Goal: Information Seeking & Learning: Learn about a topic

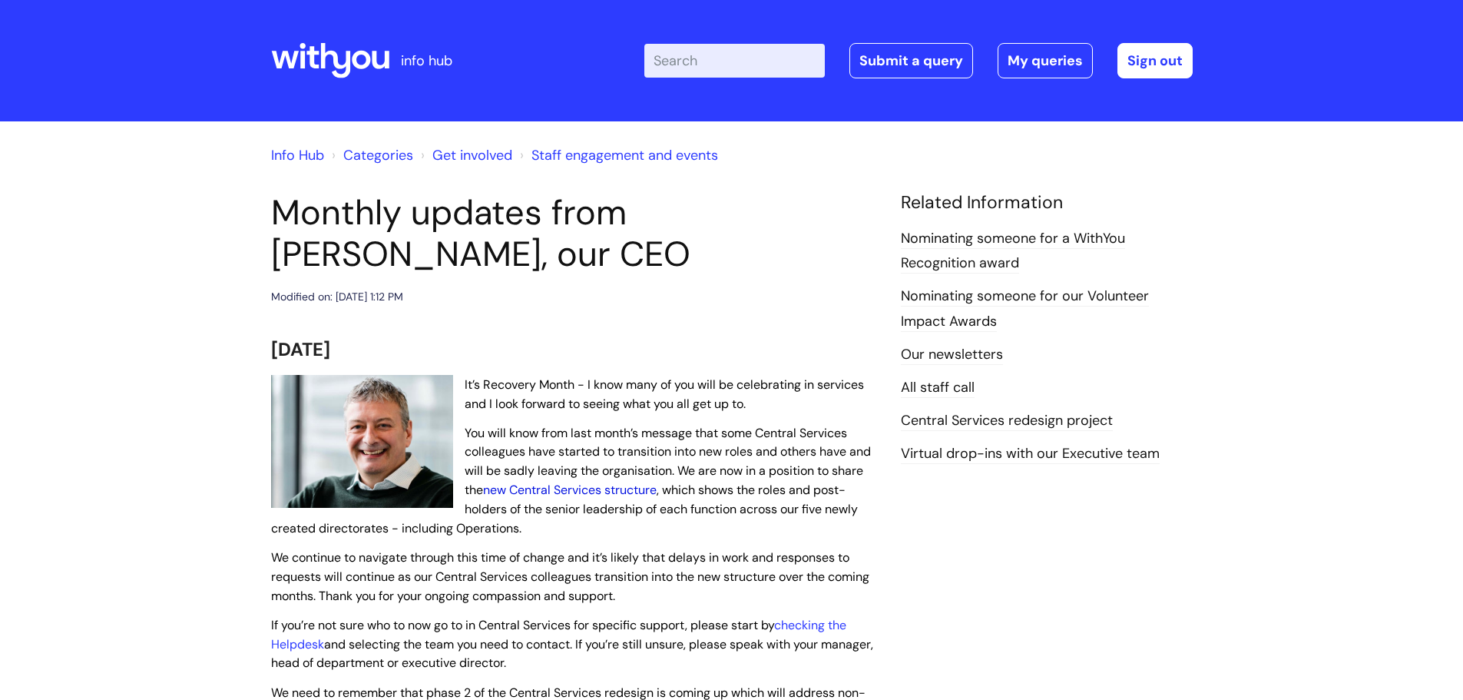
click at [605, 491] on link "new Central Services structure" at bounding box center [570, 490] width 174 height 16
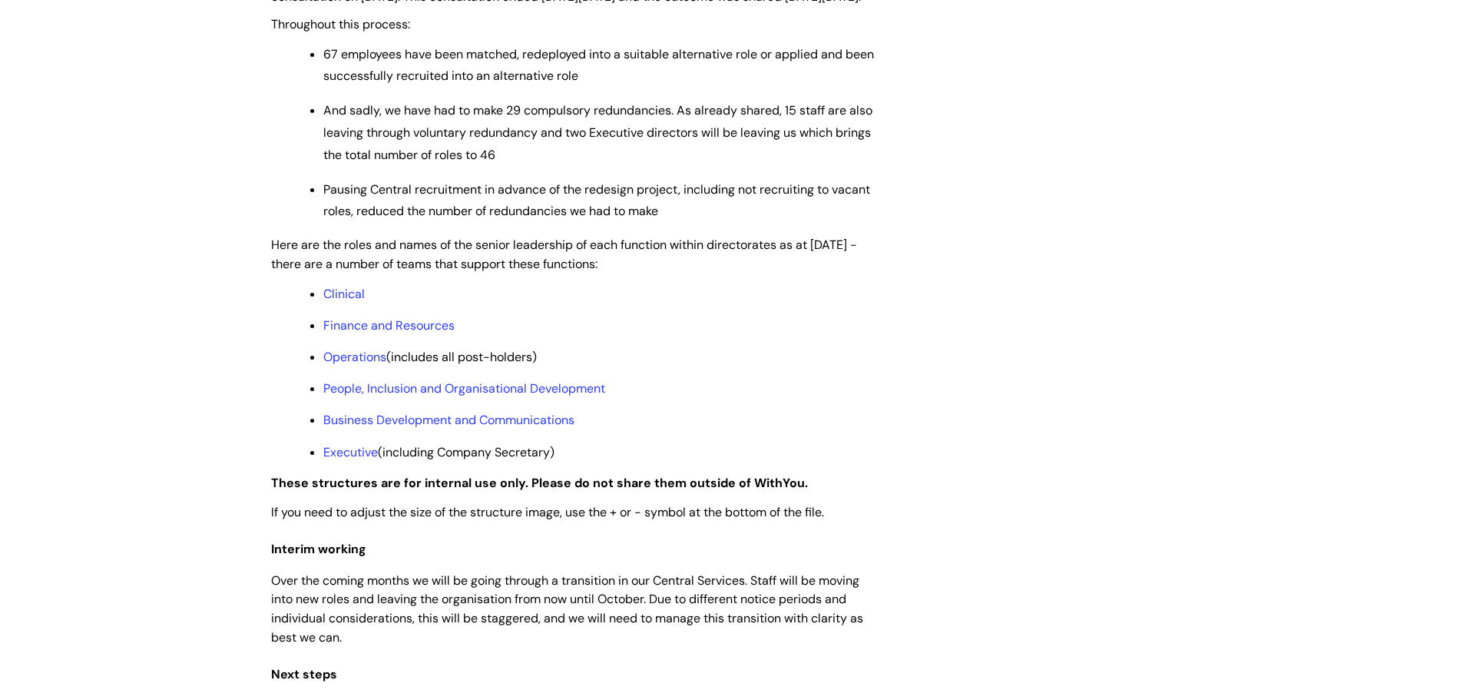
scroll to position [1075, 0]
click at [362, 364] on link "Operations" at bounding box center [354, 356] width 63 height 16
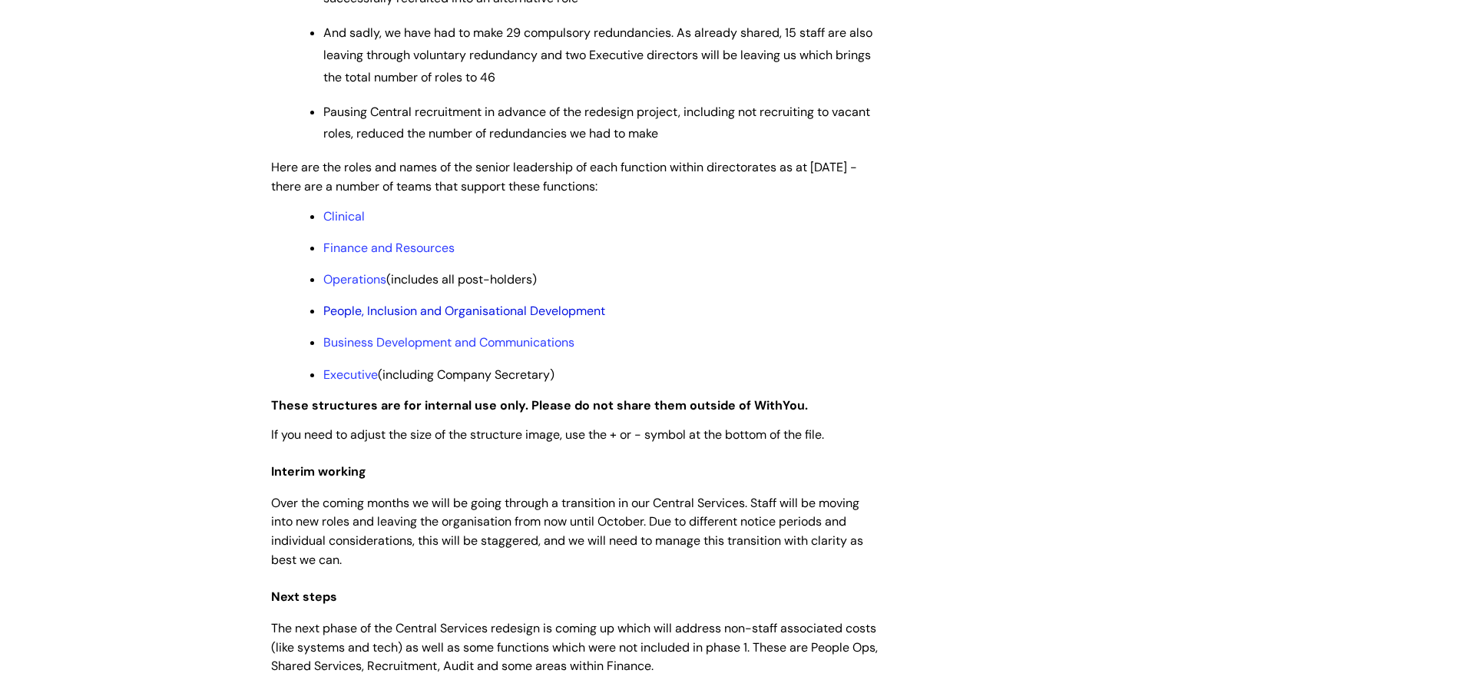
click at [562, 319] on link "People, Inclusion and Organisational Development" at bounding box center [464, 311] width 282 height 16
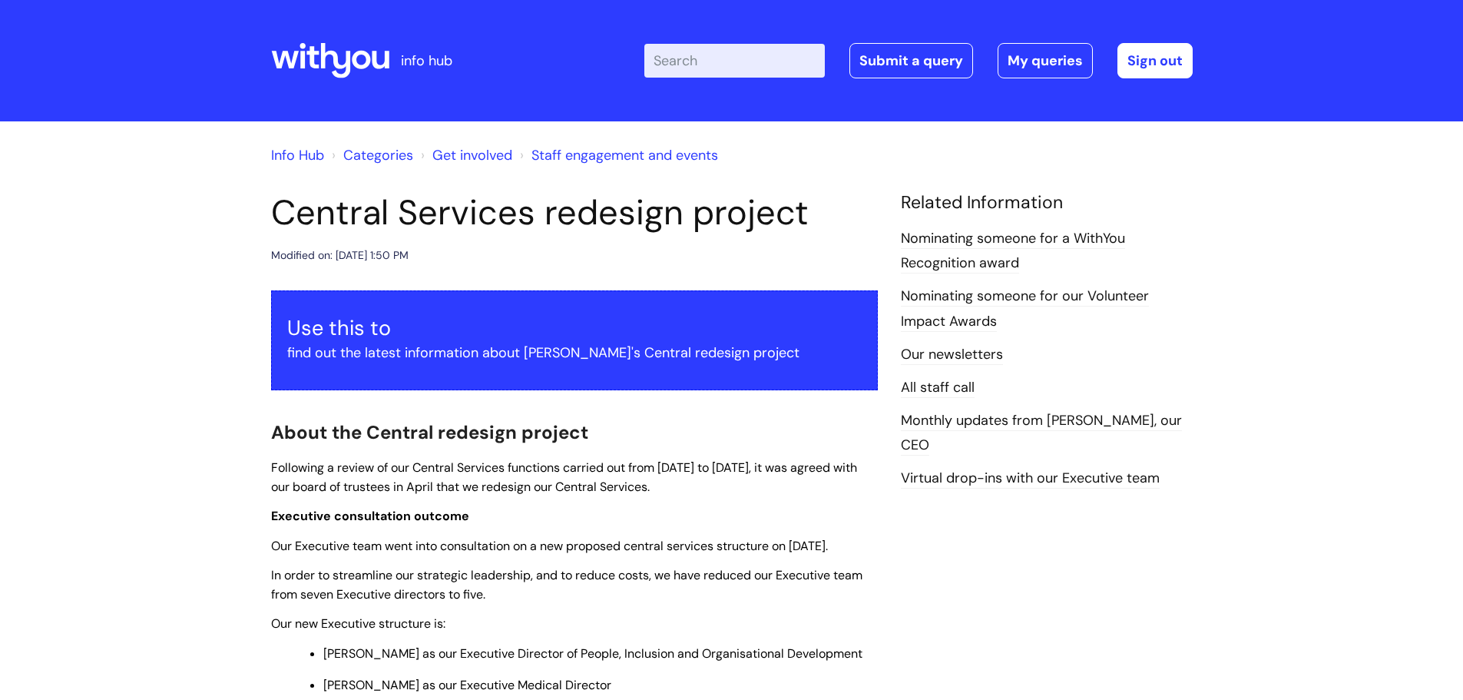
scroll to position [1152, 0]
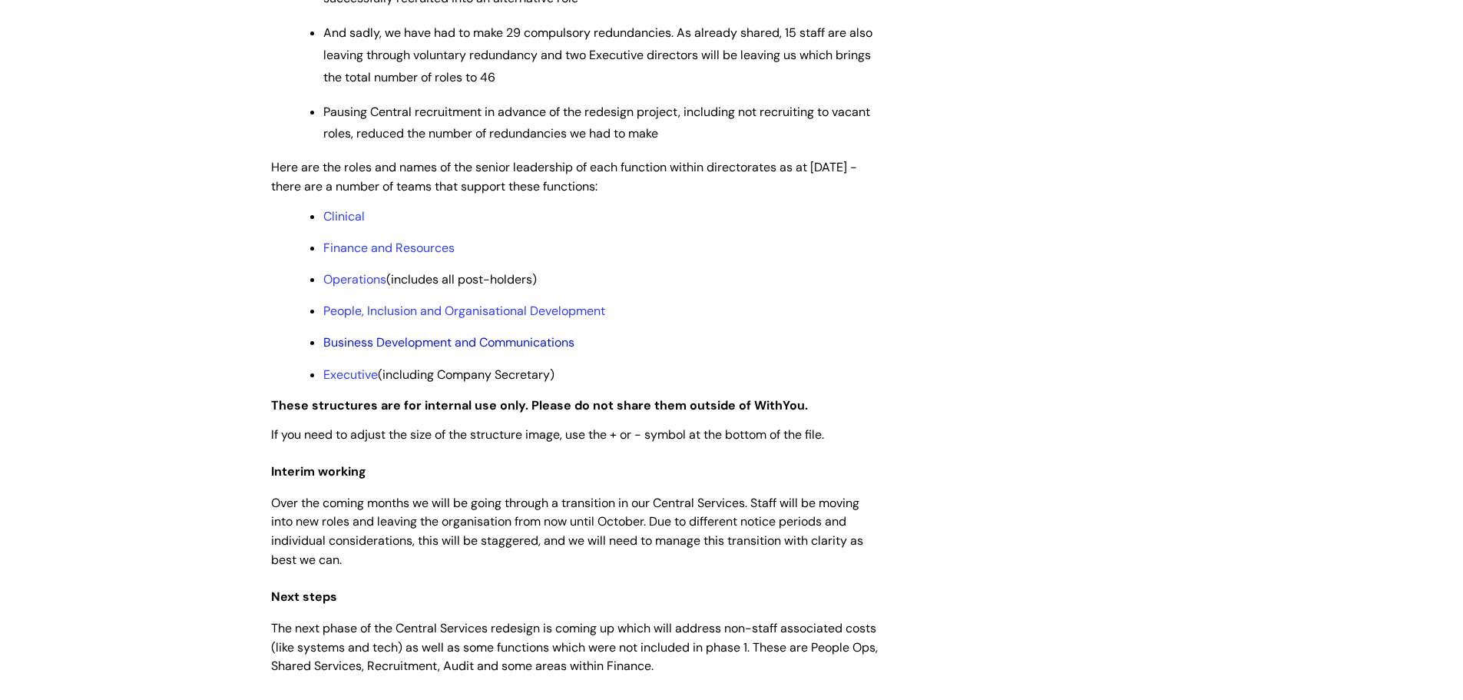
click at [489, 350] on link "Business Development and Communications" at bounding box center [448, 342] width 251 height 16
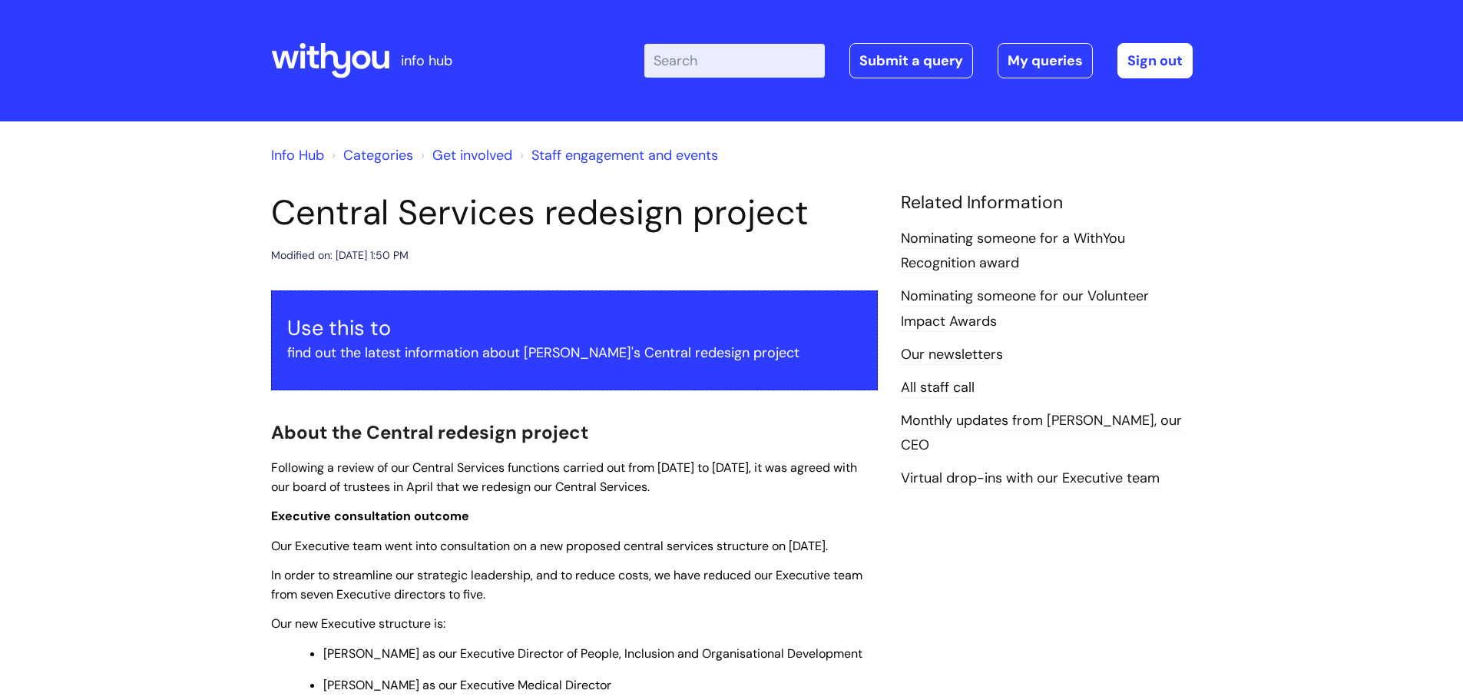
scroll to position [1152, 0]
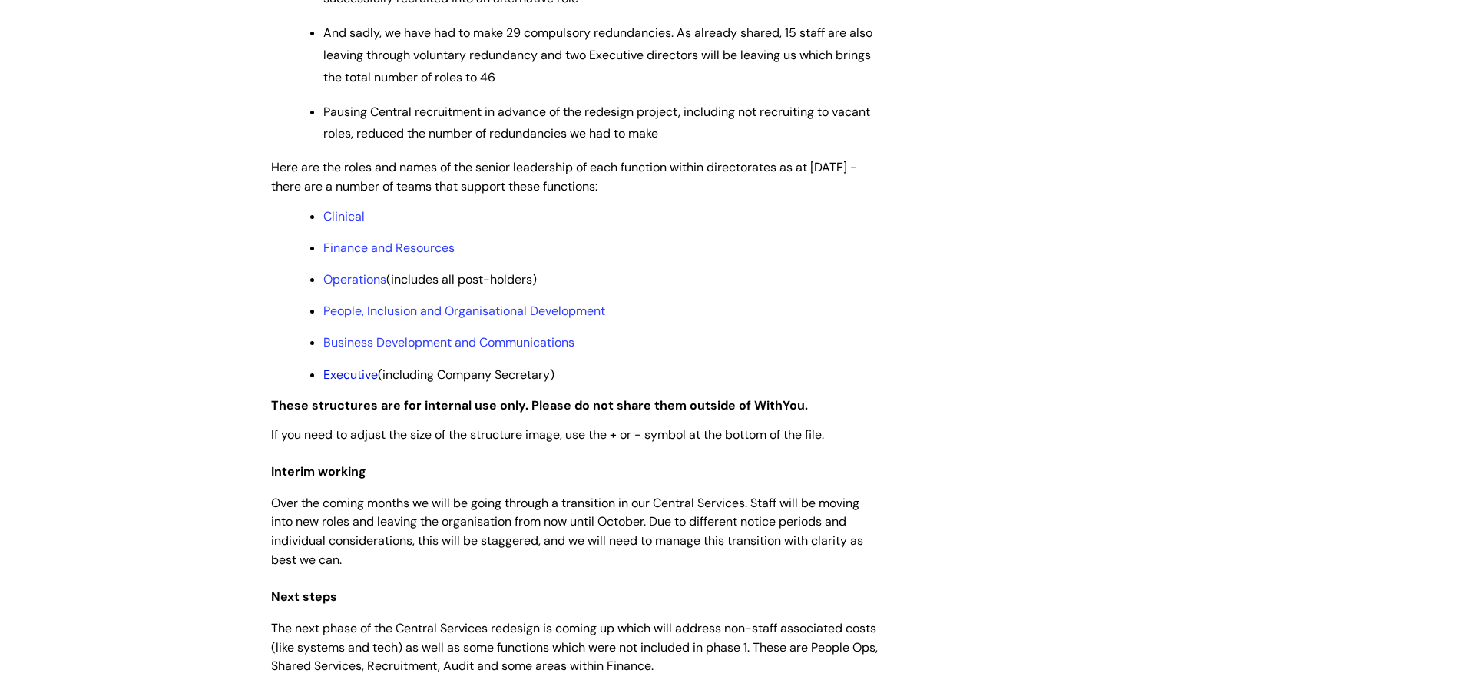
click at [356, 383] on link "Executive" at bounding box center [350, 374] width 55 height 16
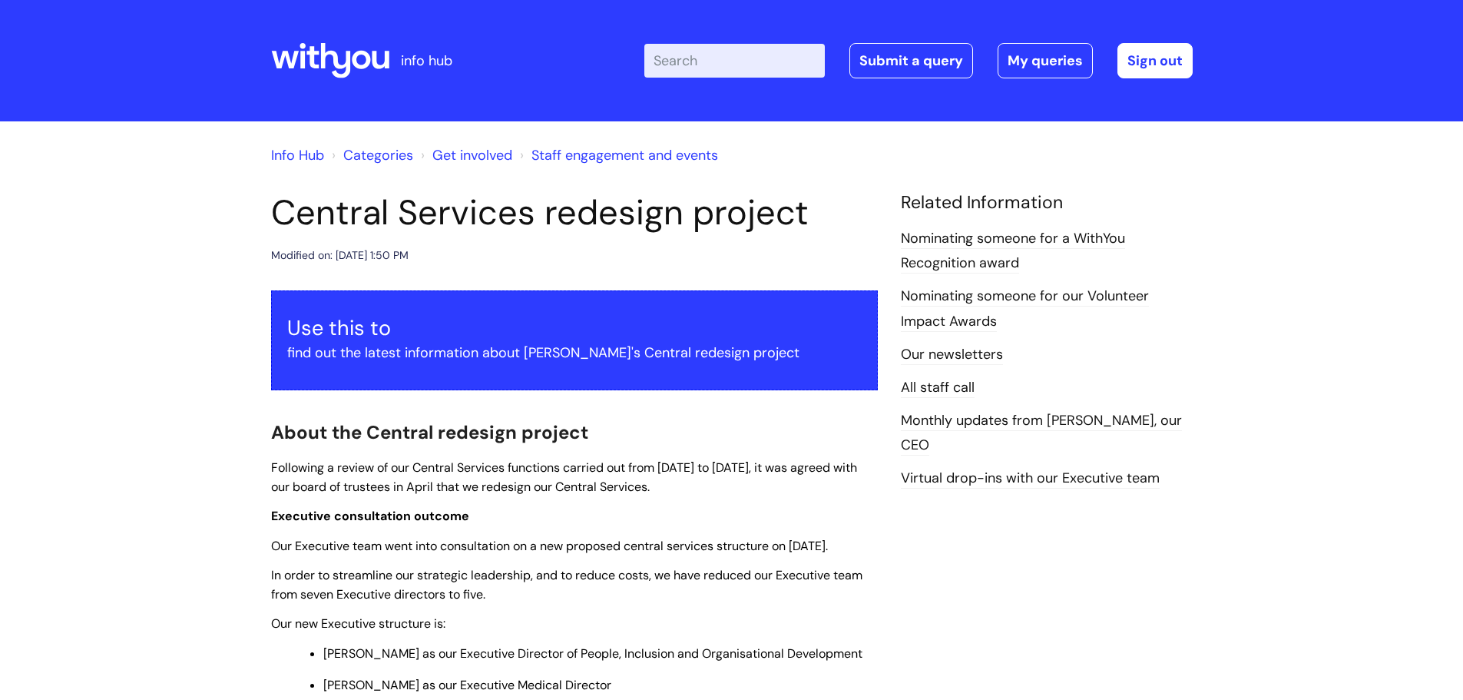
scroll to position [1152, 0]
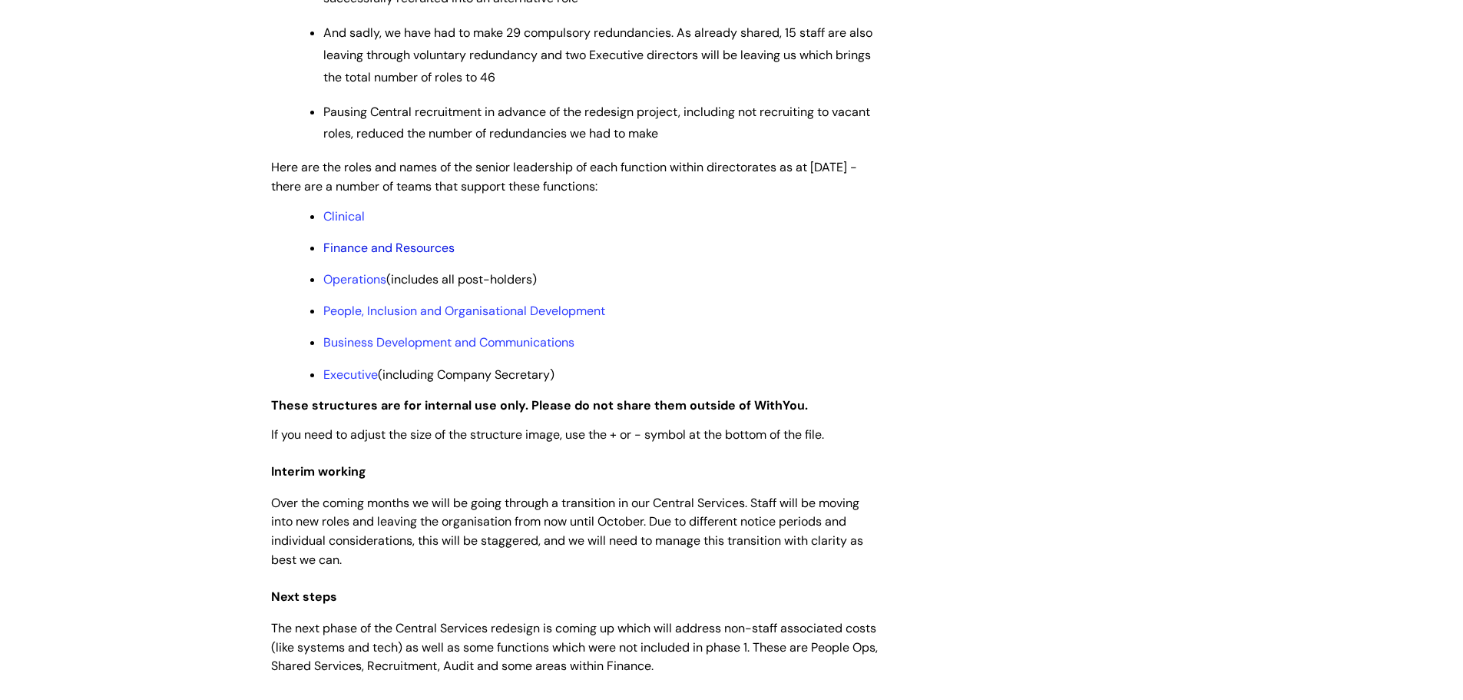
click at [360, 256] on link "Finance and Resources" at bounding box center [388, 248] width 131 height 16
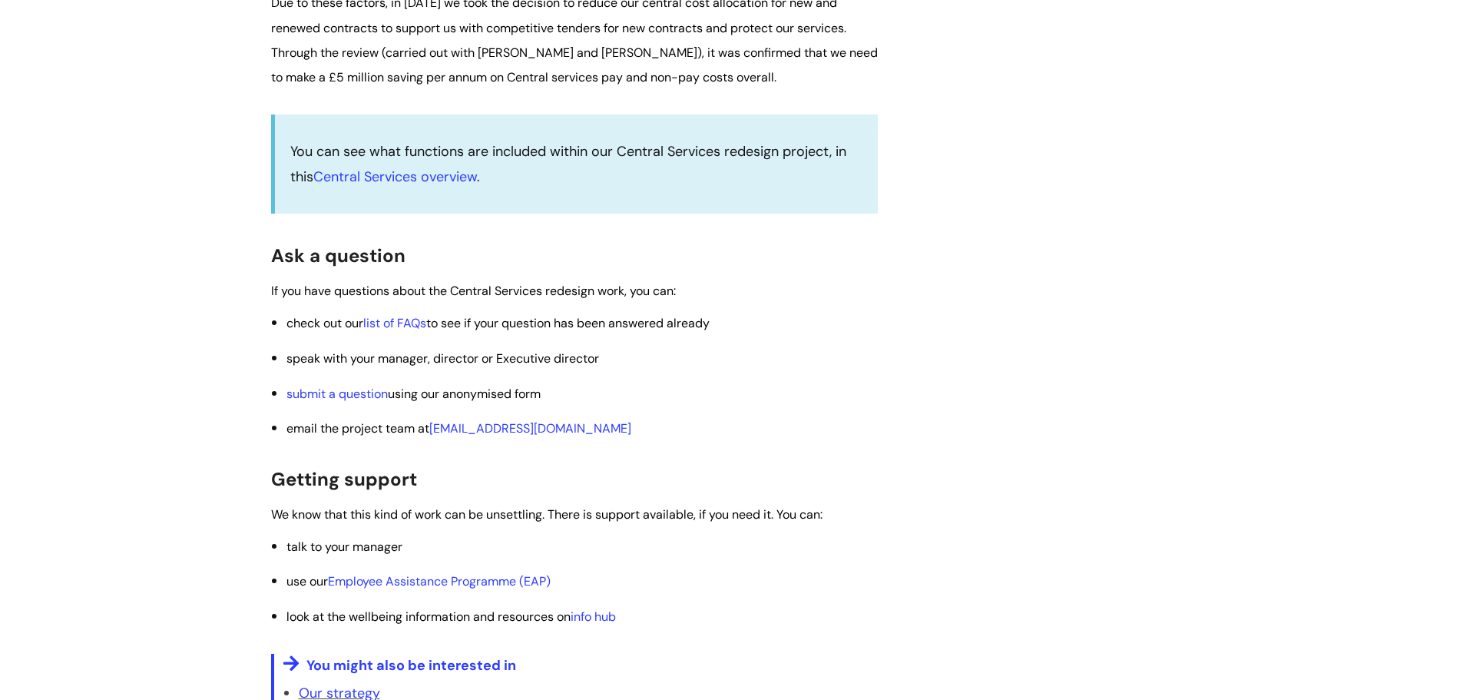
scroll to position [2304, 0]
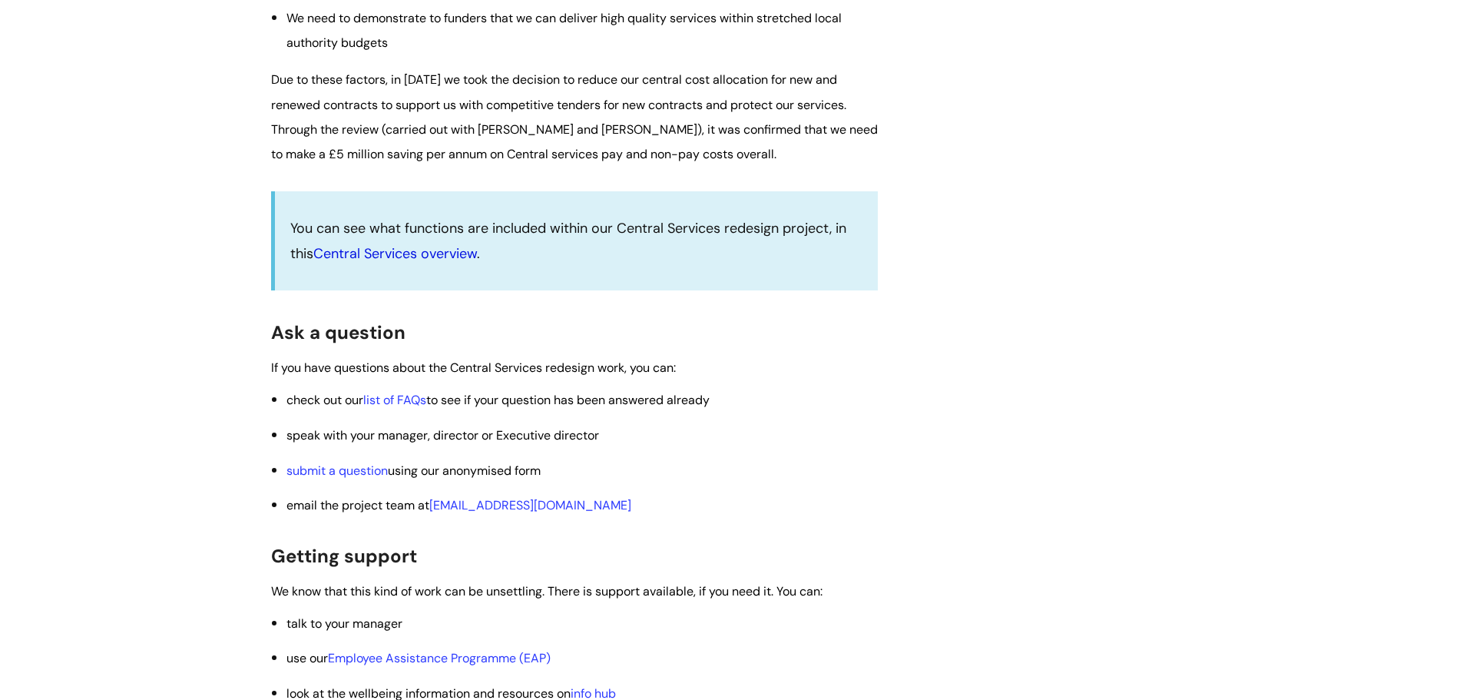
click at [403, 263] on link "Central Services overview" at bounding box center [395, 253] width 164 height 18
